Goal: Transaction & Acquisition: Purchase product/service

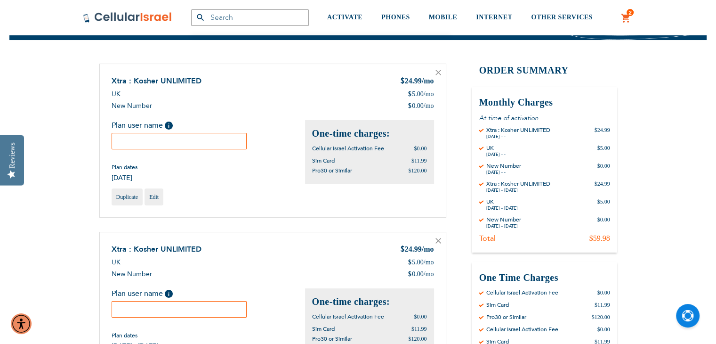
scroll to position [69, 0]
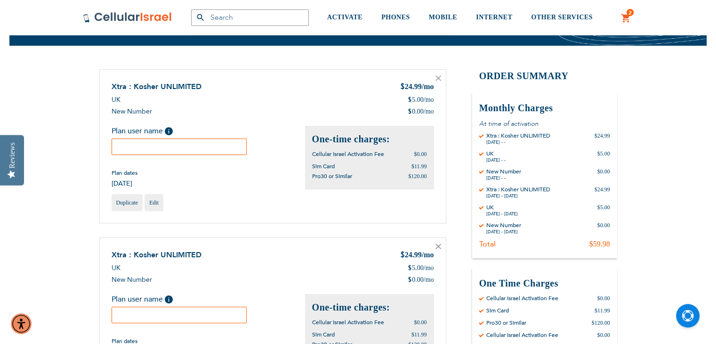
click at [437, 78] on icon at bounding box center [438, 78] width 6 height 6
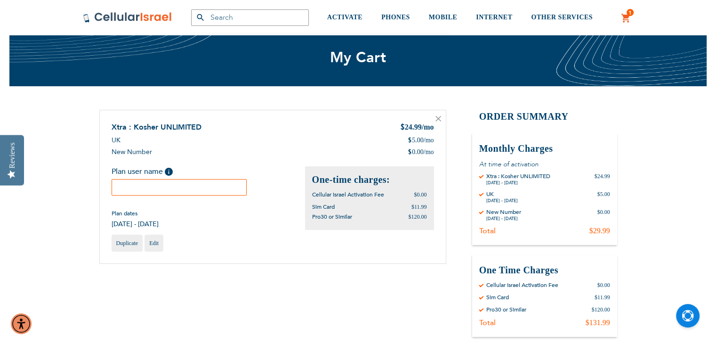
scroll to position [37, 0]
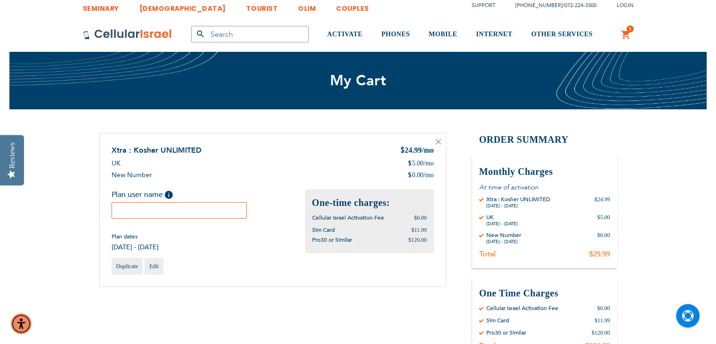
scroll to position [6, 0]
